Goal: Information Seeking & Learning: Learn about a topic

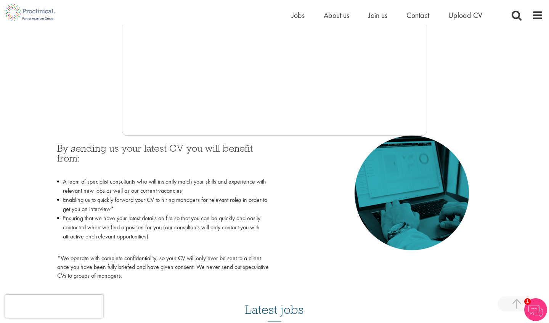
scroll to position [166, 0]
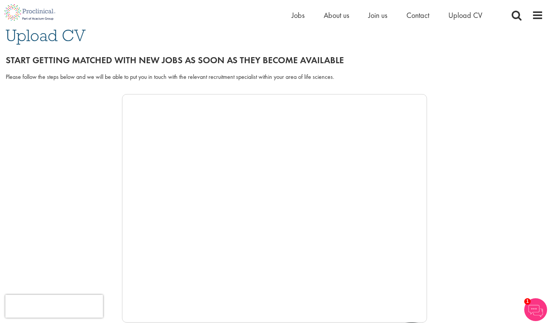
scroll to position [63, 0]
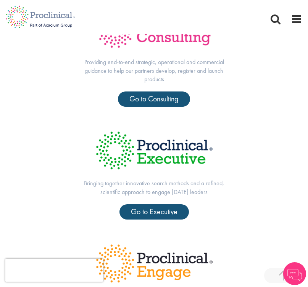
scroll to position [397, 0]
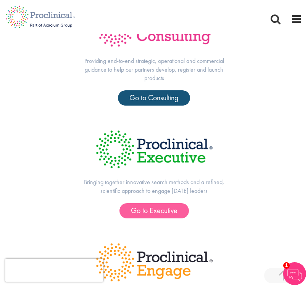
click at [145, 206] on span "Go to Executive" at bounding box center [154, 211] width 47 height 10
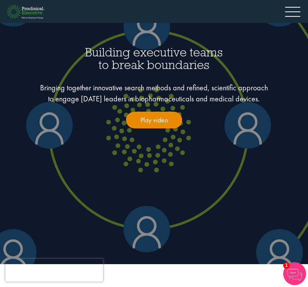
click at [291, 13] on div at bounding box center [292, 13] width 15 height 11
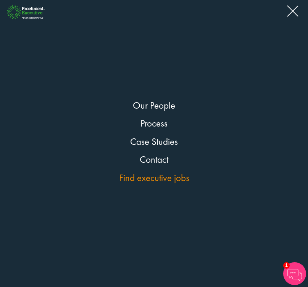
click at [152, 175] on link "Find executive jobs" at bounding box center [154, 178] width 70 height 13
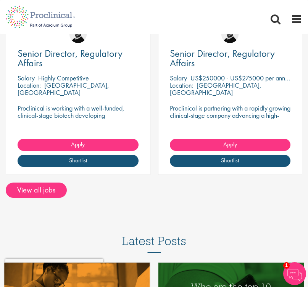
scroll to position [514, 0]
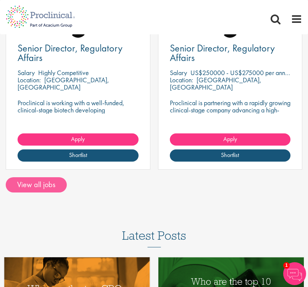
click at [51, 181] on link "View all jobs" at bounding box center [36, 184] width 61 height 15
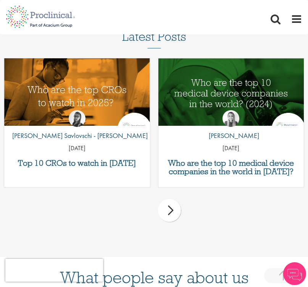
scroll to position [813, 0]
